Goal: Information Seeking & Learning: Compare options

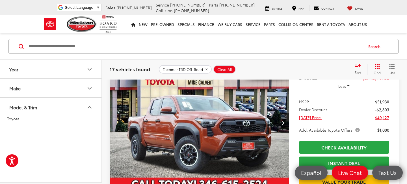
scroll to position [390, 0]
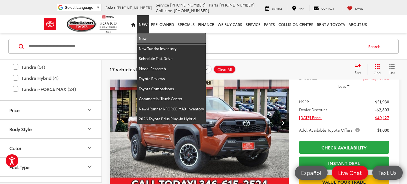
click at [147, 39] on link "New" at bounding box center [171, 38] width 69 height 10
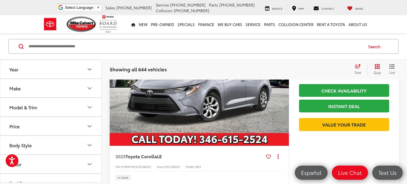
scroll to position [362, 0]
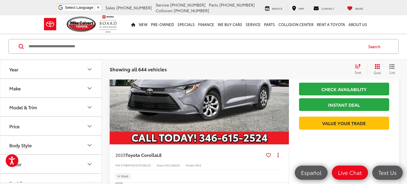
click at [87, 107] on icon "Model & Trim" at bounding box center [89, 107] width 7 height 7
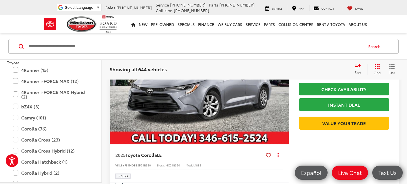
scroll to position [84, 0]
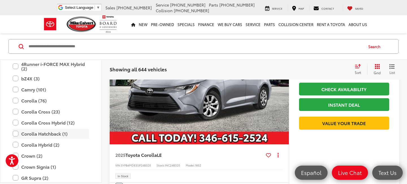
click at [23, 135] on label "Corolla Hatchback (1)" at bounding box center [51, 134] width 76 height 10
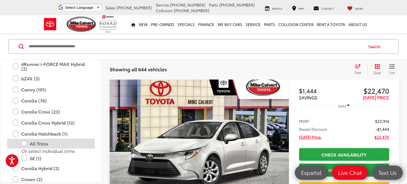
scroll to position [77, 0]
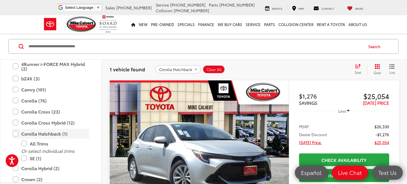
click at [13, 132] on label "Corolla Hatchback (1)" at bounding box center [51, 134] width 76 height 10
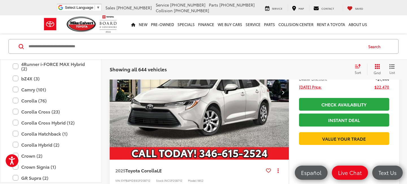
scroll to position [136, 0]
